Goal: Check status: Check status

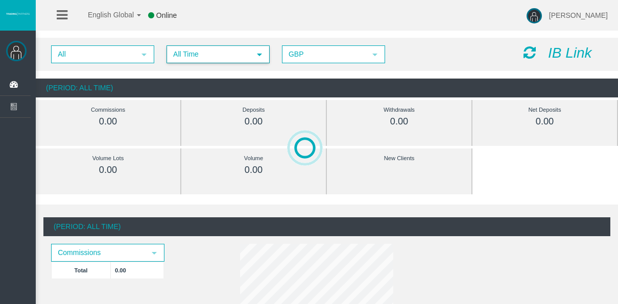
click at [170, 43] on div "All select All Time select 5 GBP select GBP IB Link" at bounding box center [327, 54] width 582 height 33
click at [174, 52] on span "All Time" at bounding box center [208, 54] width 83 height 16
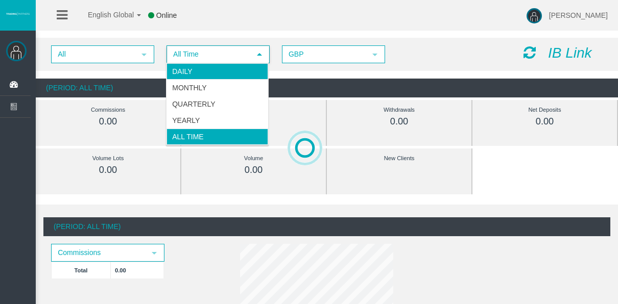
click at [178, 63] on li "Daily" at bounding box center [217, 71] width 102 height 16
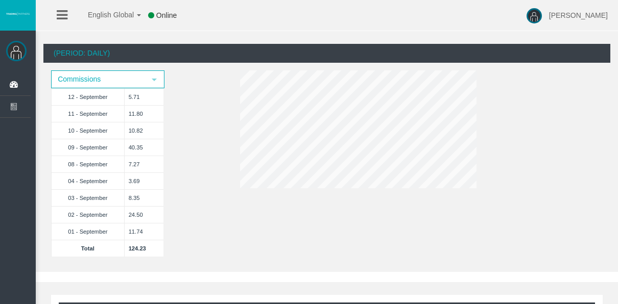
scroll to position [102, 0]
